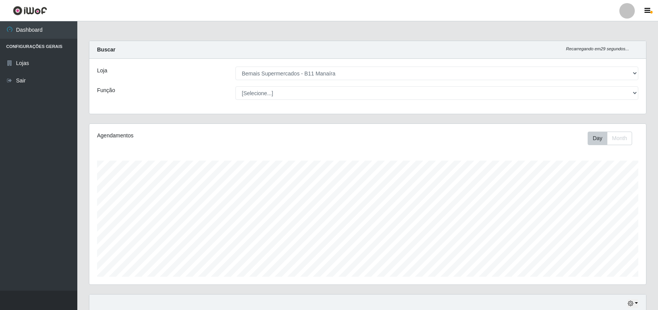
select select "409"
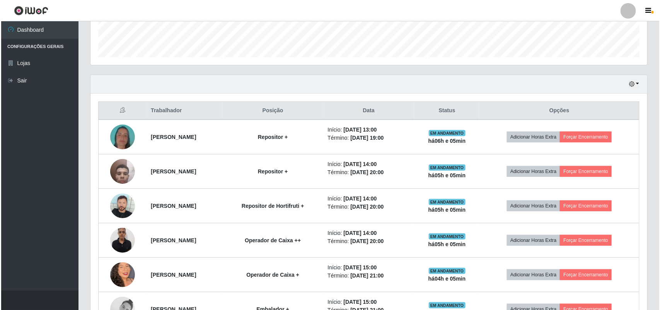
scroll to position [242, 0]
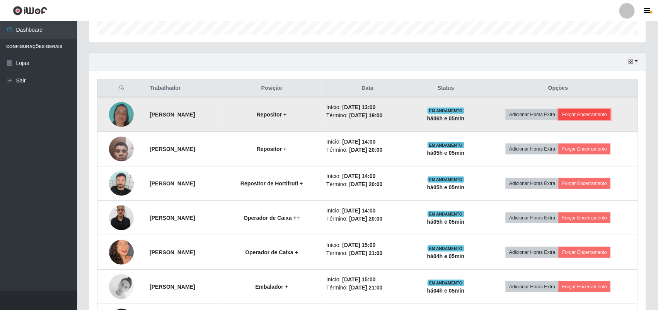
click at [596, 113] on button "Forçar Encerramento" at bounding box center [585, 114] width 52 height 11
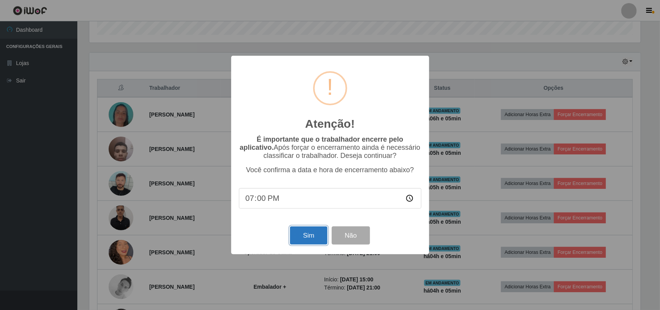
click at [314, 244] on button "Sim" at bounding box center [309, 235] width 38 height 18
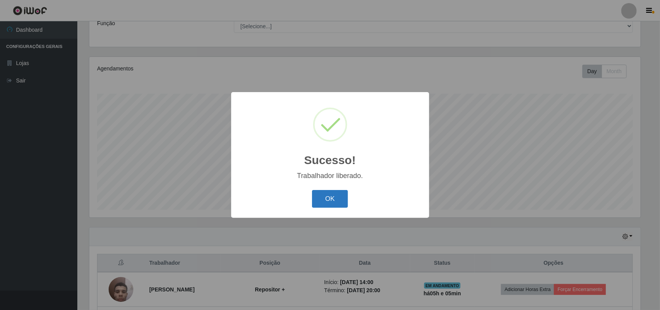
click at [334, 192] on button "OK" at bounding box center [330, 199] width 36 height 18
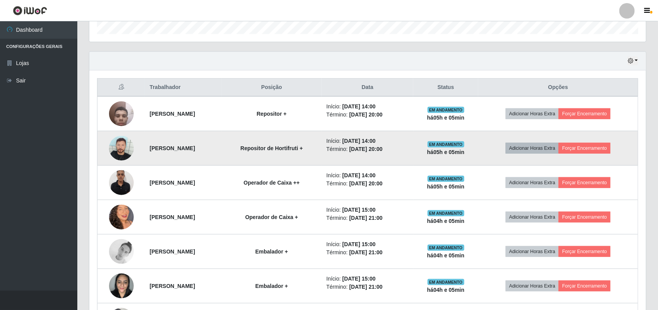
scroll to position [246, 0]
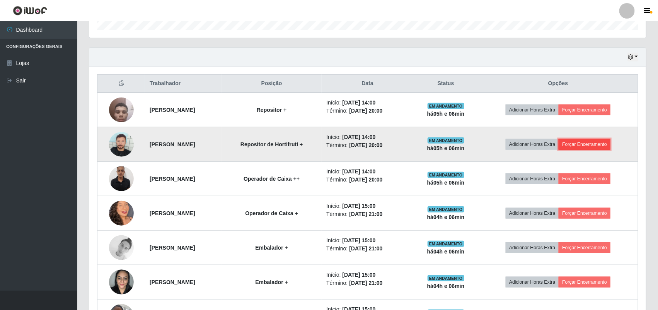
click at [592, 148] on button "Forçar Encerramento" at bounding box center [585, 144] width 52 height 11
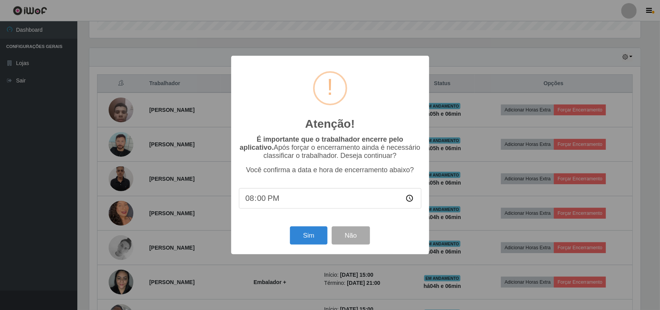
click at [277, 201] on input "20:00" at bounding box center [330, 198] width 183 height 21
click at [265, 198] on input "20:00" at bounding box center [330, 198] width 183 height 21
click at [410, 202] on input "20:00" at bounding box center [330, 198] width 183 height 21
type input "19:02"
click at [308, 238] on button "Sim" at bounding box center [309, 235] width 38 height 18
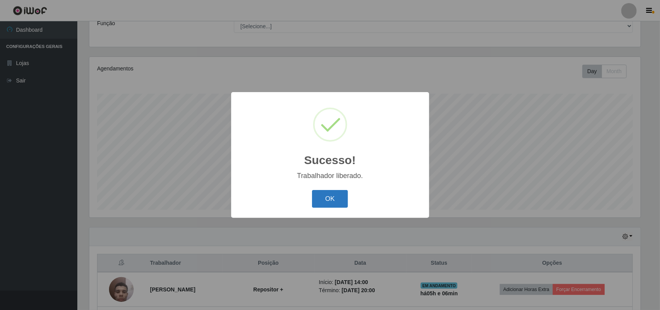
click at [334, 194] on button "OK" at bounding box center [330, 199] width 36 height 18
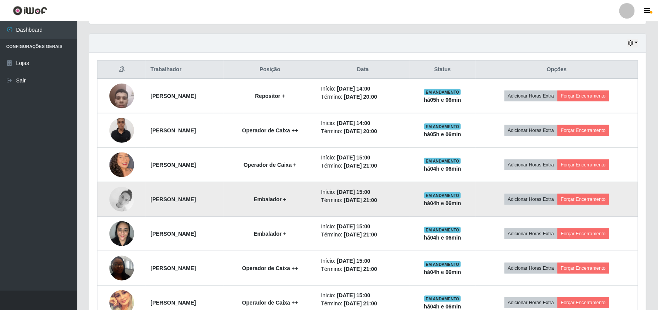
scroll to position [308, 0]
